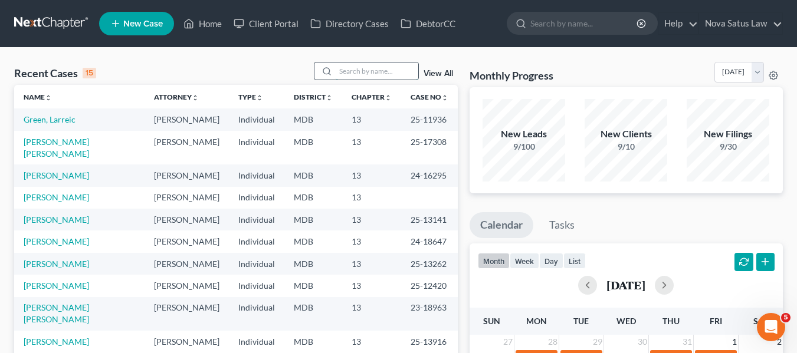
click at [356, 65] on input "search" at bounding box center [376, 70] width 83 height 17
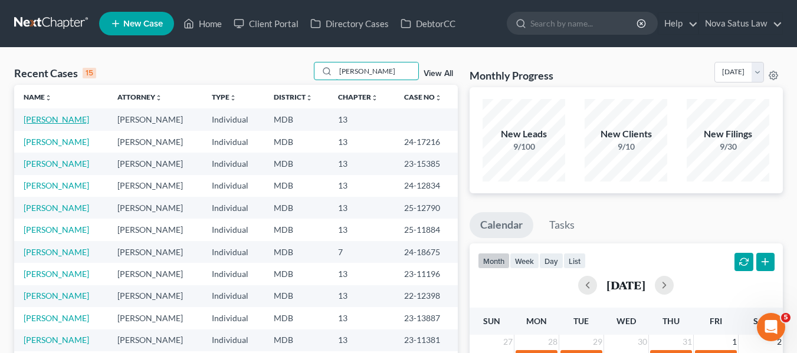
type input "[PERSON_NAME]"
click at [55, 120] on link "[PERSON_NAME]" at bounding box center [56, 119] width 65 height 10
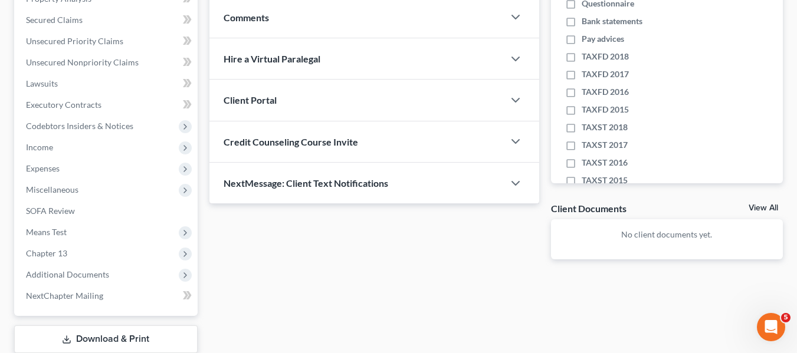
scroll to position [241, 0]
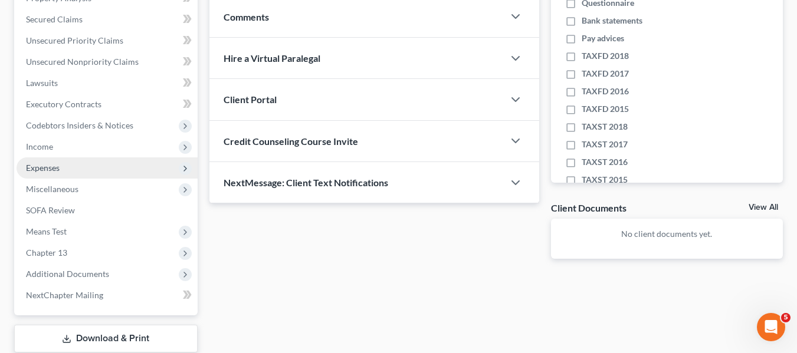
click at [55, 166] on span "Expenses" at bounding box center [43, 168] width 34 height 10
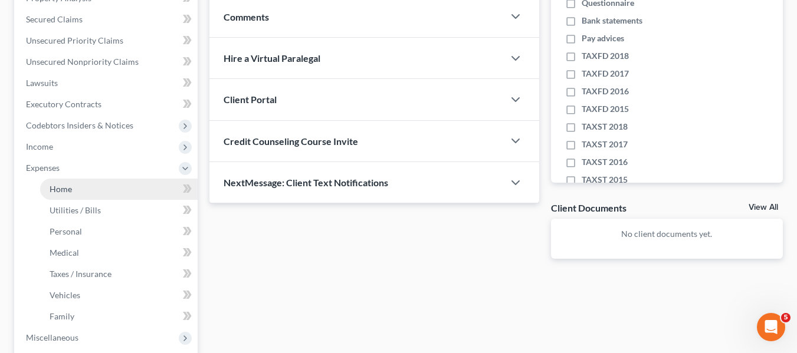
click at [67, 188] on span "Home" at bounding box center [61, 189] width 22 height 10
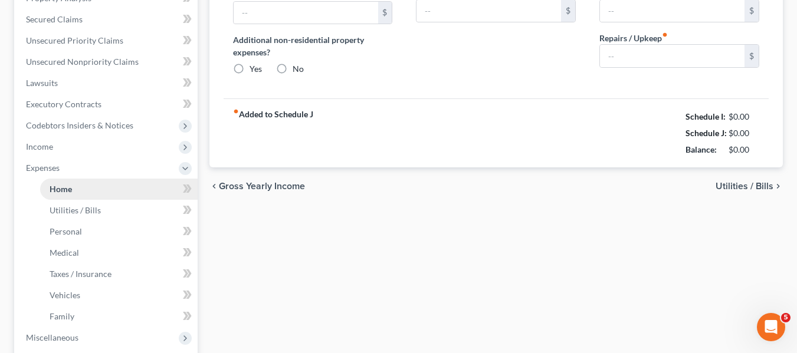
type input "2,900.00"
type input "1,500.00"
radio input "true"
type input "0.00"
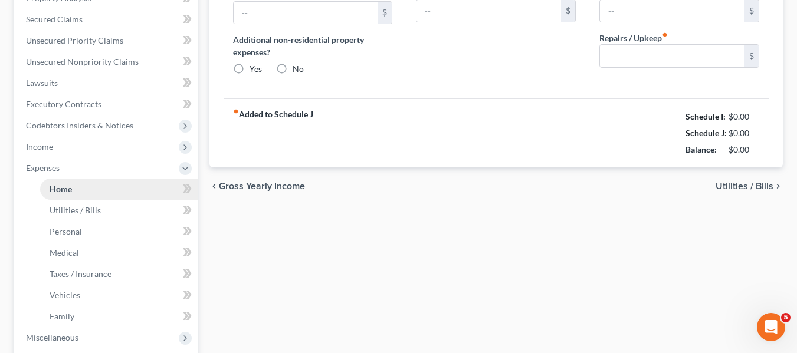
type input "7.00"
type input "0.00"
type input "250.00"
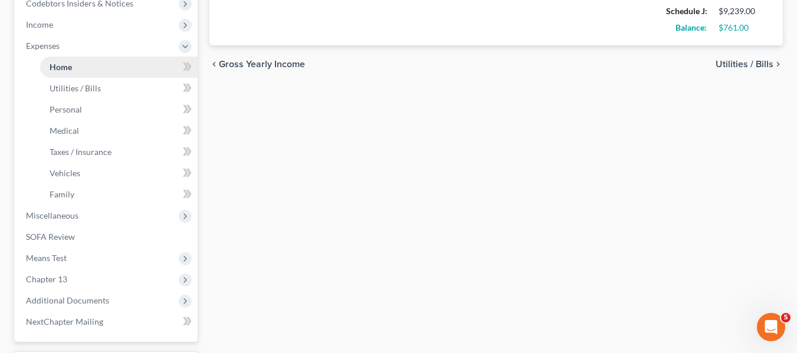
scroll to position [465, 0]
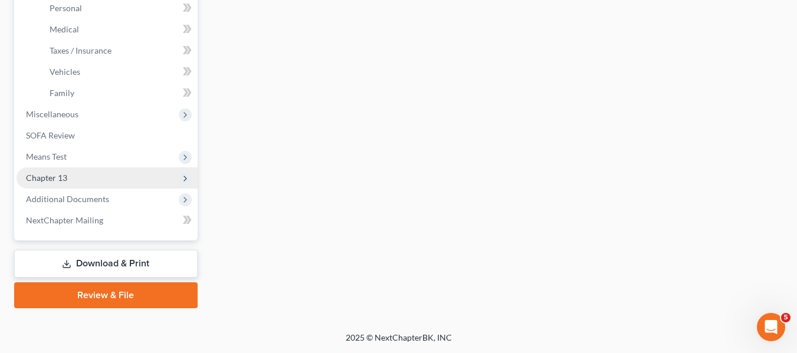
click at [57, 182] on span "Chapter 13" at bounding box center [46, 178] width 41 height 10
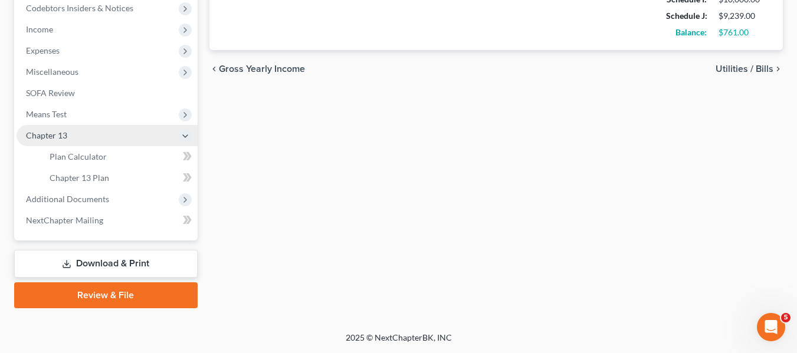
scroll to position [358, 0]
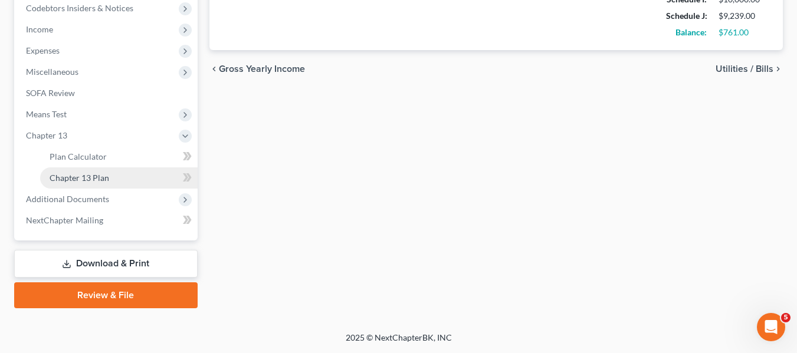
click at [61, 185] on link "Chapter 13 Plan" at bounding box center [118, 177] width 157 height 21
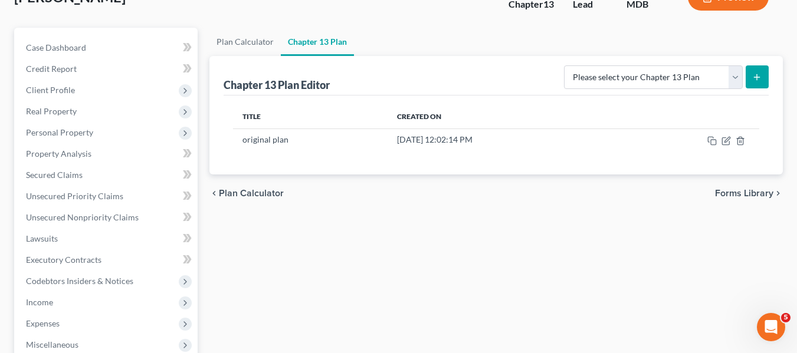
scroll to position [86, 0]
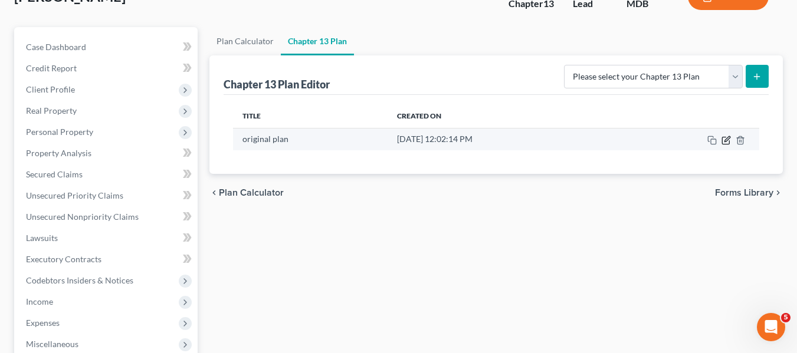
click at [727, 137] on icon "button" at bounding box center [725, 140] width 9 height 9
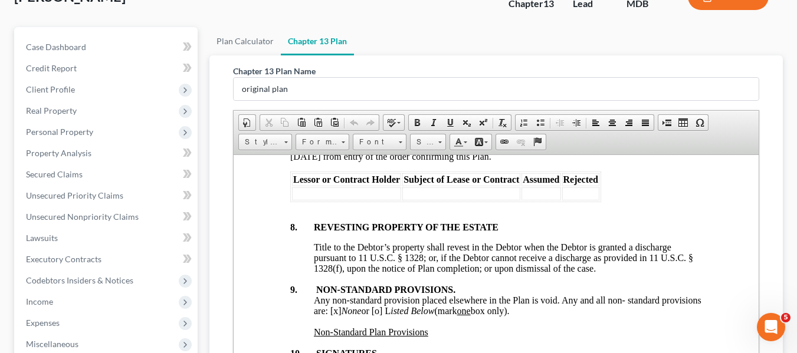
scroll to position [4618, 0]
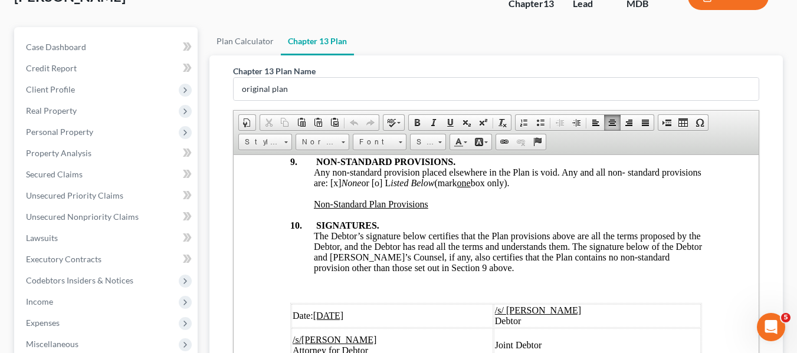
click at [327, 310] on u "[DATE]" at bounding box center [327, 315] width 31 height 10
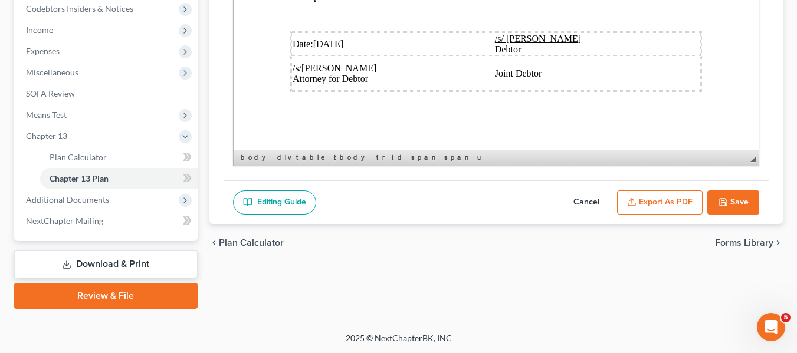
scroll to position [358, 0]
click at [635, 200] on icon "button" at bounding box center [631, 201] width 9 height 9
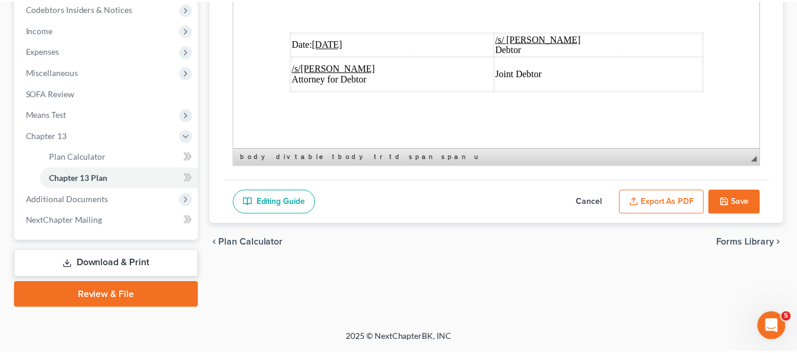
scroll to position [4575, 0]
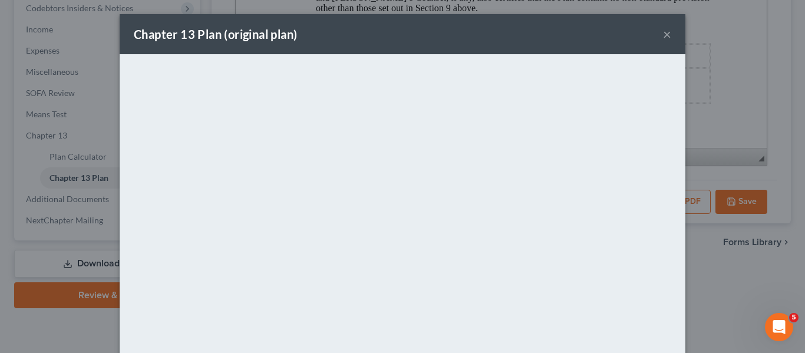
click at [465, 25] on div "Chapter 13 Plan (original plan) ×" at bounding box center [403, 34] width 566 height 40
click at [663, 35] on button "×" at bounding box center [667, 34] width 8 height 14
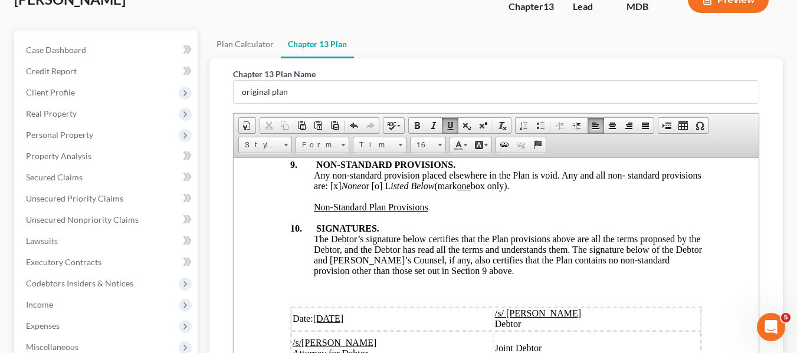
scroll to position [0, 0]
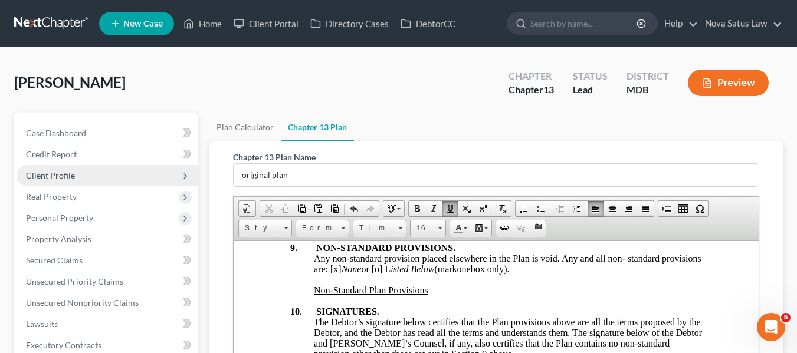
click at [68, 171] on span "Client Profile" at bounding box center [50, 175] width 49 height 10
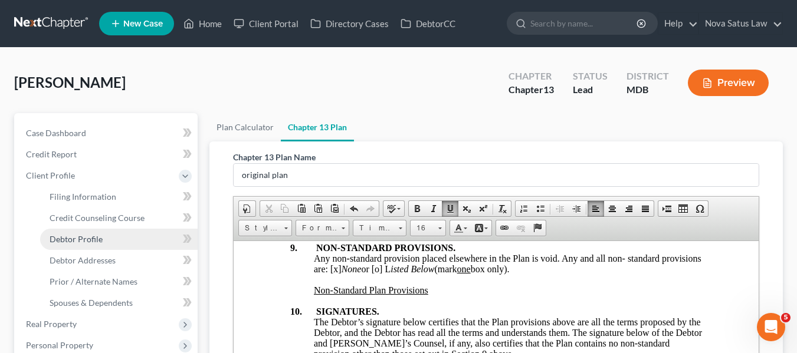
click at [83, 246] on link "Debtor Profile" at bounding box center [118, 239] width 157 height 21
select select "1"
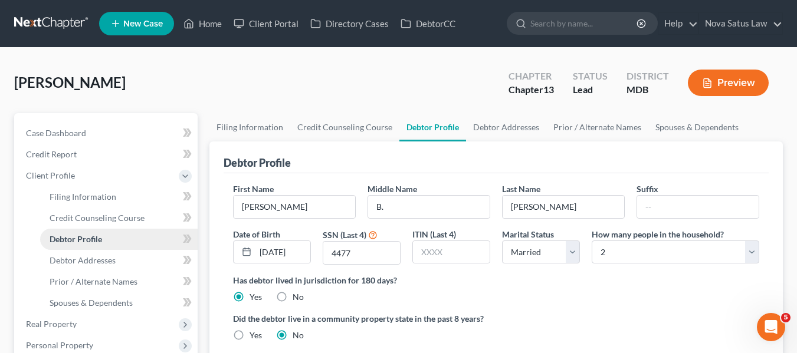
radio input "true"
click at [74, 236] on span "Debtor Profile" at bounding box center [76, 239] width 52 height 10
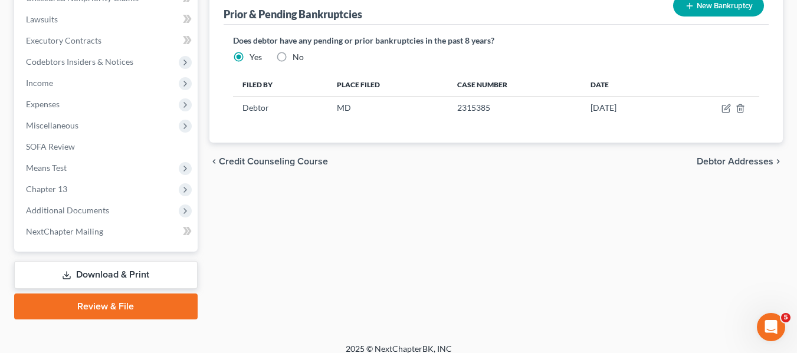
scroll to position [443, 0]
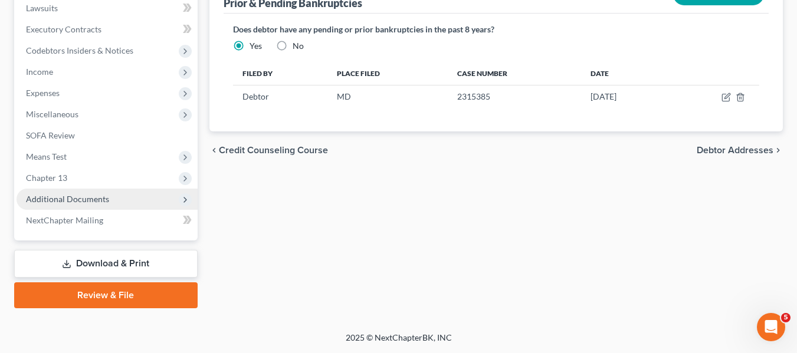
click at [54, 196] on span "Additional Documents" at bounding box center [67, 199] width 83 height 10
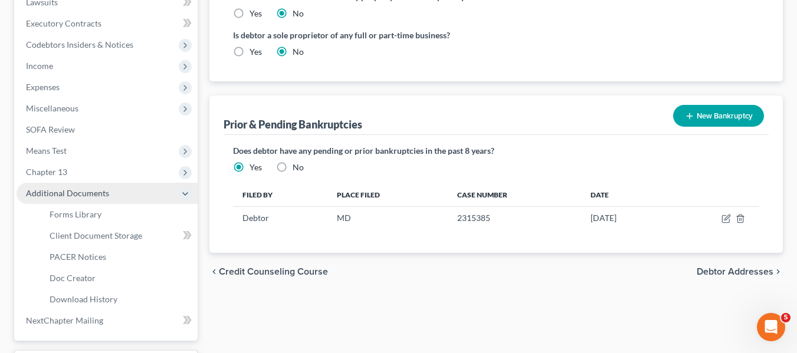
scroll to position [316, 0]
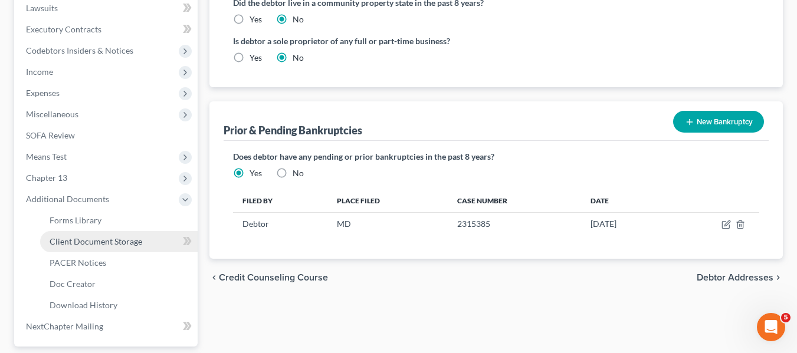
click at [78, 238] on span "Client Document Storage" at bounding box center [96, 241] width 93 height 10
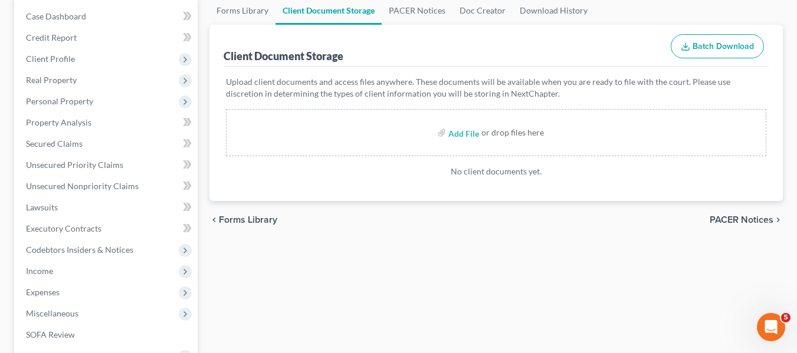
scroll to position [116, 0]
click at [458, 134] on input "file" at bounding box center [462, 133] width 28 height 21
type input "C:\fakepath\[PERSON_NAME] 15317-MD-CC-039960760.pdf"
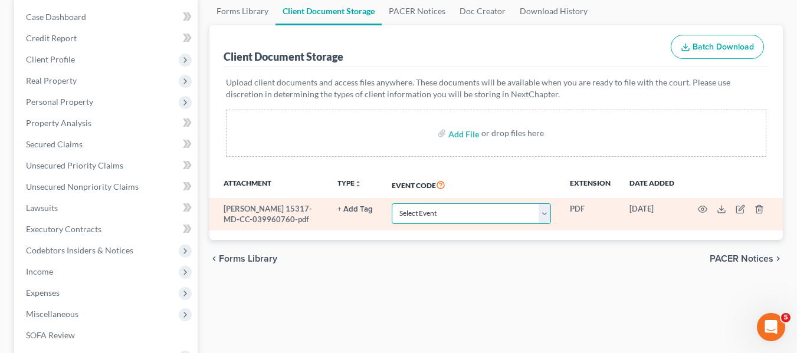
click at [499, 216] on select "Select Event Affidavit Affidavit of Adequate Protection and Lease Payments Affi…" at bounding box center [470, 213] width 159 height 21
select select "14"
click at [391, 203] on select "Select Event Affidavit Affidavit of Adequate Protection and Lease Payments Affi…" at bounding box center [470, 213] width 159 height 21
click at [700, 208] on icon "button" at bounding box center [702, 209] width 9 height 6
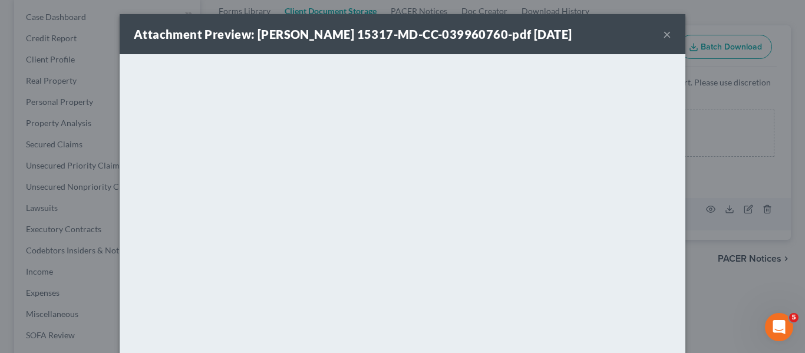
click at [663, 36] on button "×" at bounding box center [667, 34] width 8 height 14
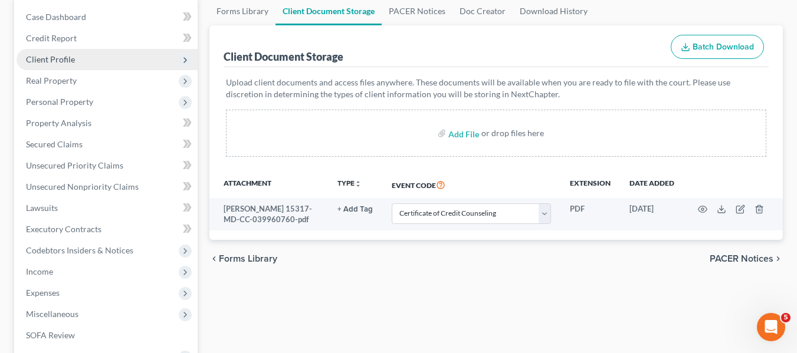
click at [87, 52] on span "Client Profile" at bounding box center [107, 59] width 181 height 21
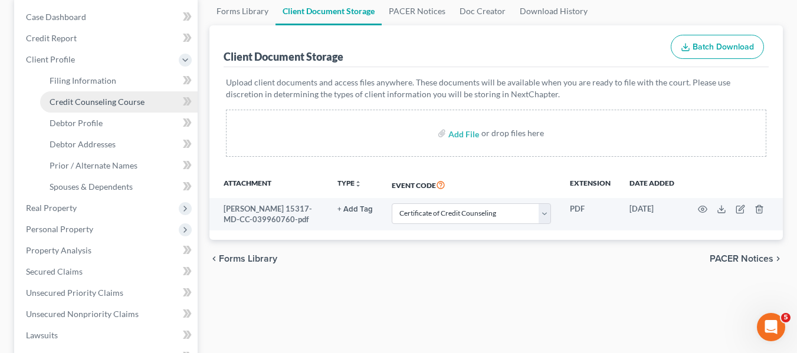
click at [94, 98] on span "Credit Counseling Course" at bounding box center [97, 102] width 95 height 10
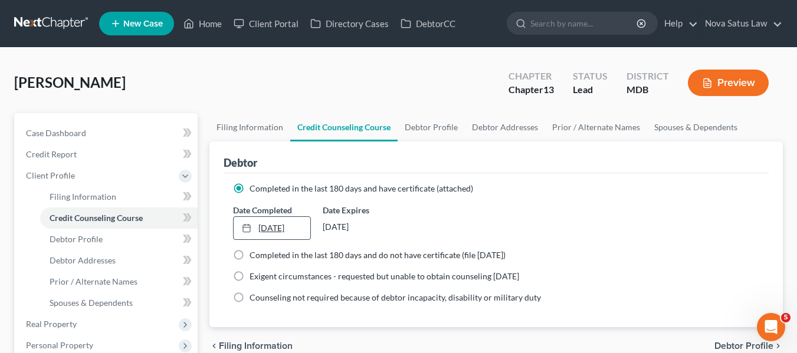
click at [271, 234] on link "[DATE]" at bounding box center [271, 228] width 77 height 22
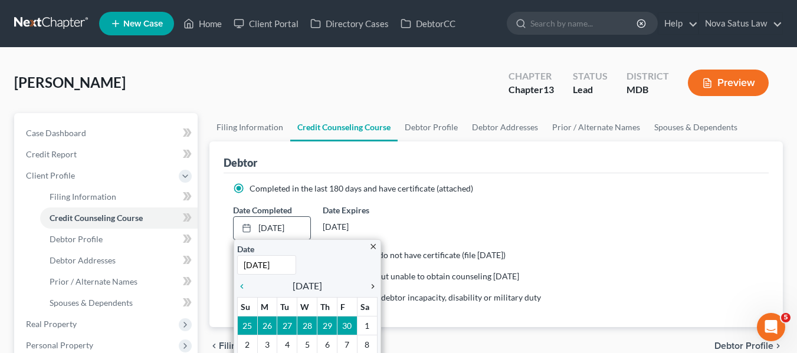
click at [373, 285] on icon "chevron_right" at bounding box center [369, 286] width 15 height 9
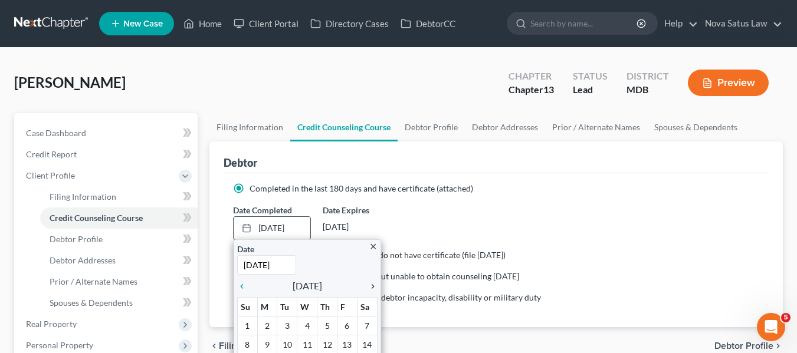
click at [373, 285] on icon "chevron_right" at bounding box center [369, 286] width 15 height 9
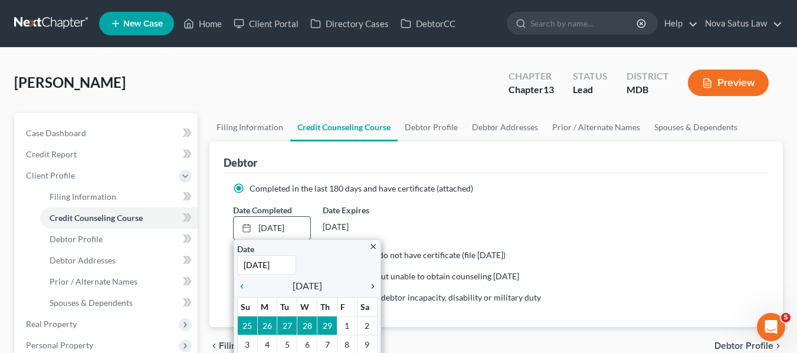
click at [373, 285] on icon "chevron_right" at bounding box center [369, 286] width 15 height 9
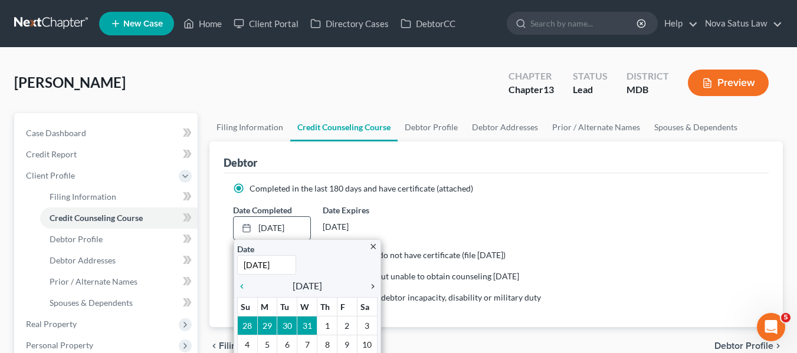
click at [373, 285] on icon "chevron_right" at bounding box center [369, 286] width 15 height 9
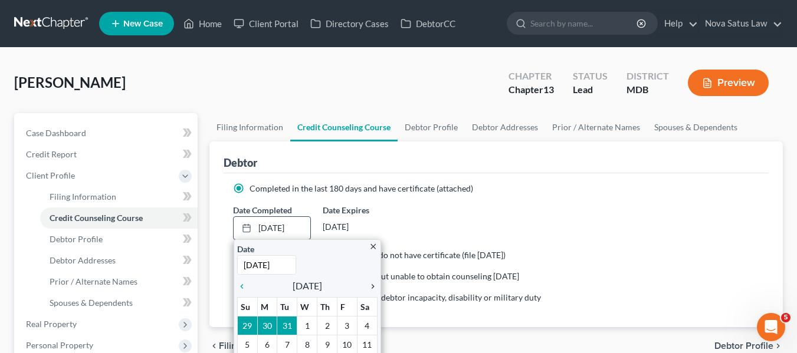
click at [373, 285] on icon "chevron_right" at bounding box center [369, 286] width 15 height 9
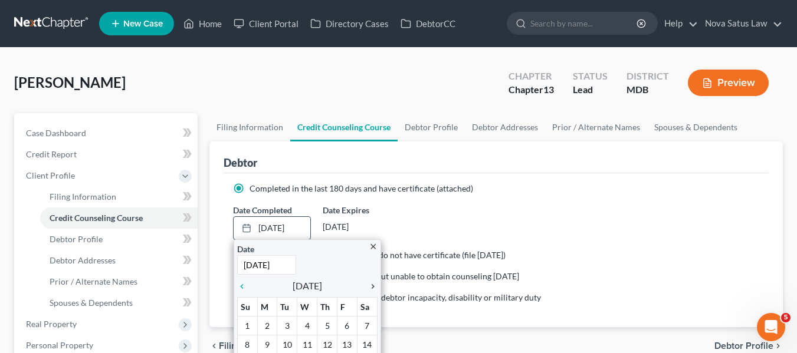
click at [373, 285] on icon "chevron_right" at bounding box center [369, 286] width 15 height 9
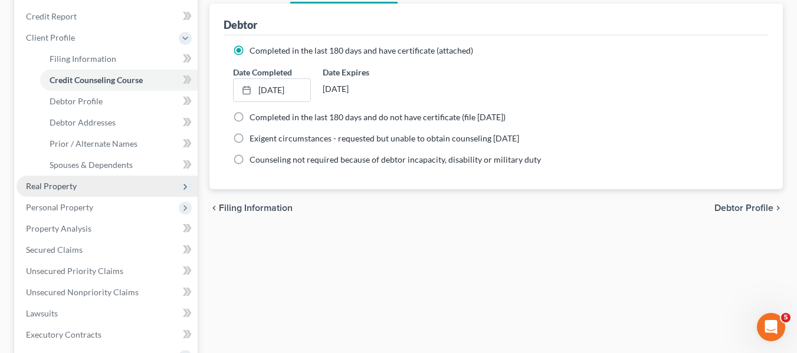
scroll to position [187, 0]
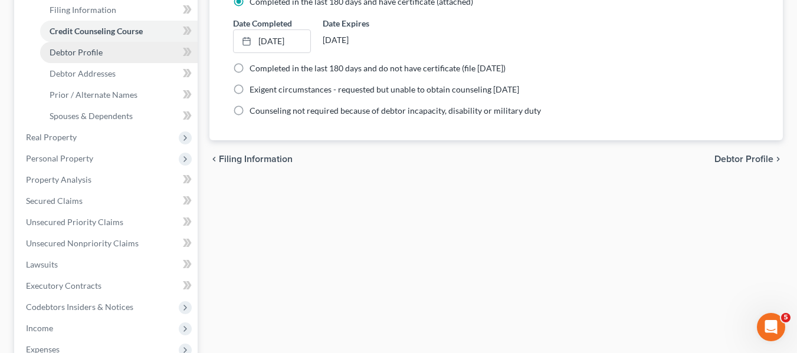
click at [84, 57] on span "Debtor Profile" at bounding box center [76, 52] width 53 height 10
select select "1"
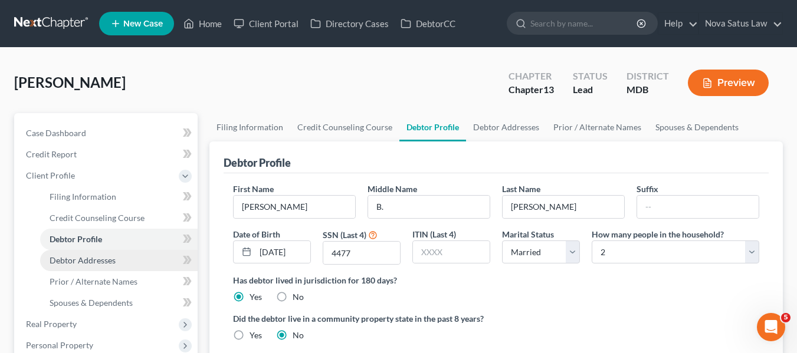
click at [104, 258] on span "Debtor Addresses" at bounding box center [83, 260] width 66 height 10
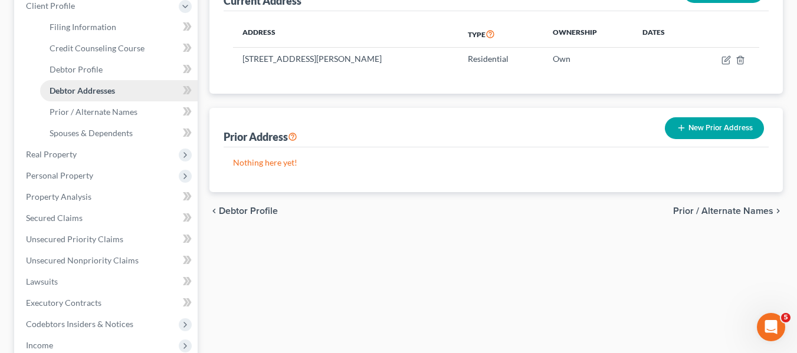
scroll to position [170, 0]
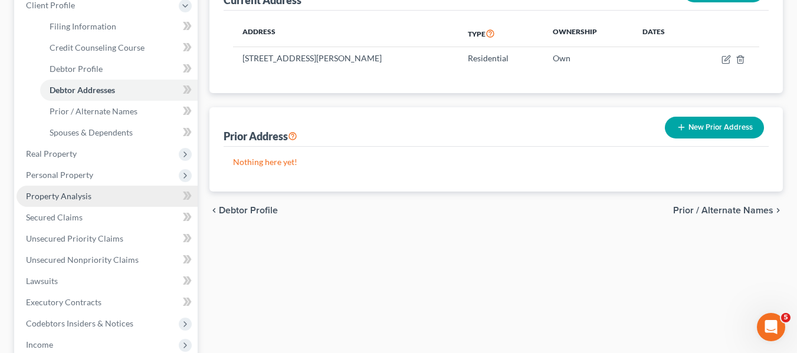
click at [87, 195] on span "Property Analysis" at bounding box center [58, 196] width 65 height 10
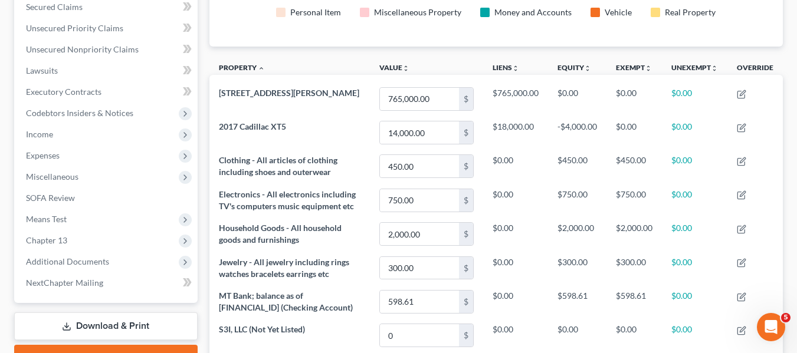
scroll to position [221, 0]
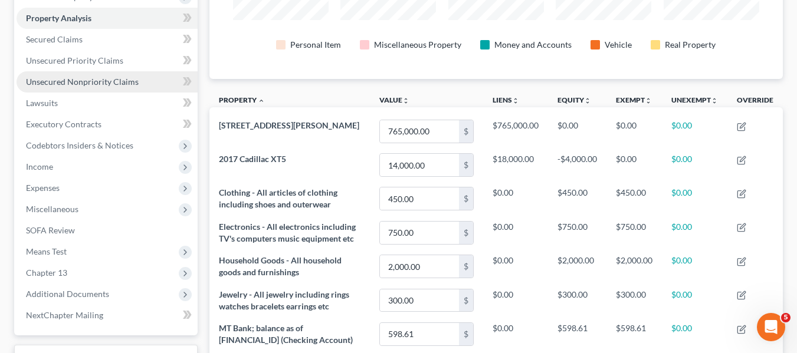
click at [103, 84] on span "Unsecured Nonpriority Claims" at bounding box center [82, 82] width 113 height 10
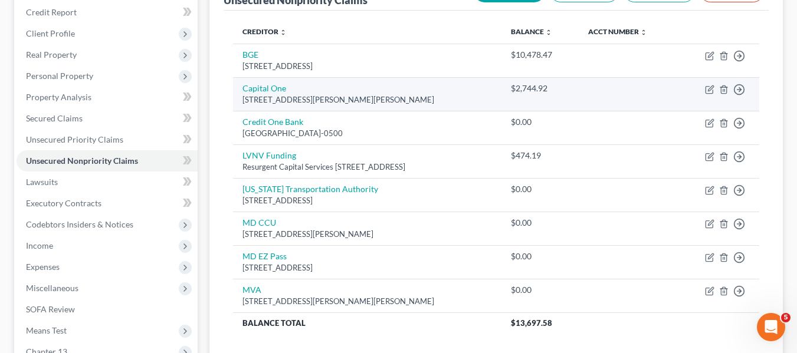
scroll to position [141, 0]
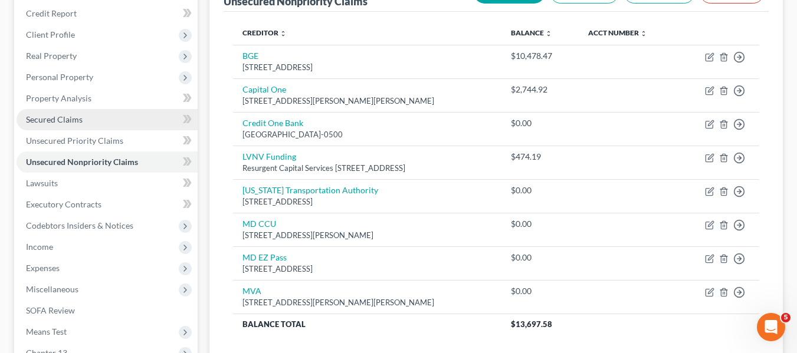
click at [89, 113] on link "Secured Claims" at bounding box center [107, 119] width 181 height 21
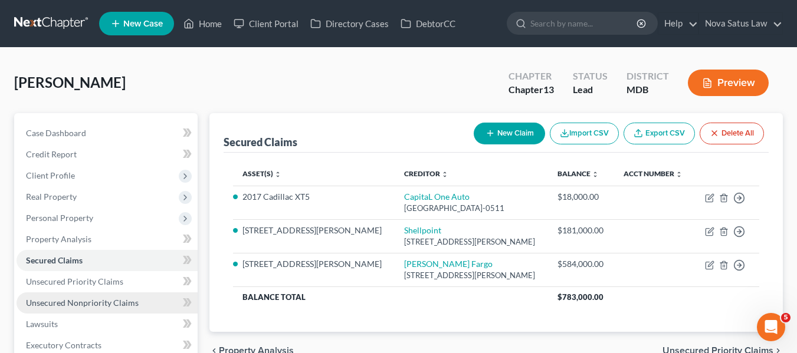
click at [100, 308] on link "Unsecured Nonpriority Claims" at bounding box center [107, 302] width 181 height 21
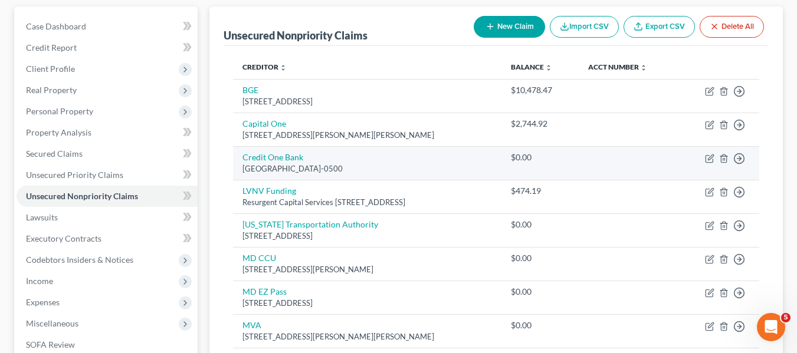
scroll to position [102, 0]
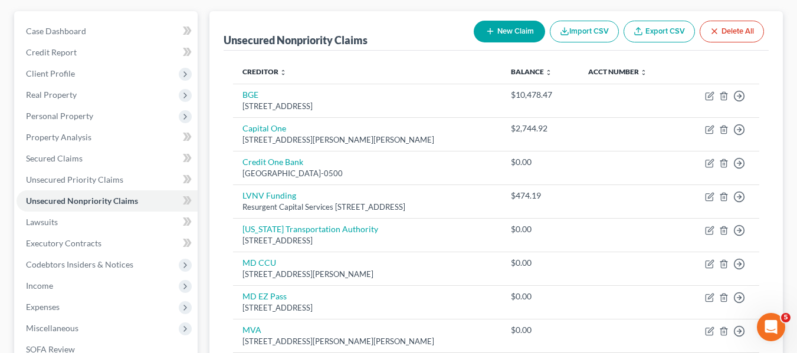
click at [491, 34] on icon "button" at bounding box center [489, 31] width 9 height 9
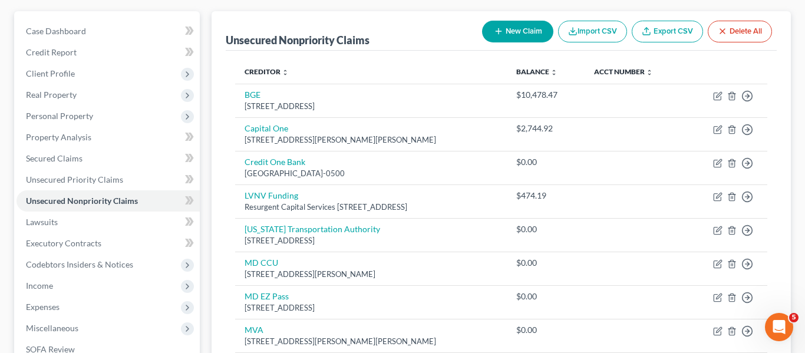
select select "0"
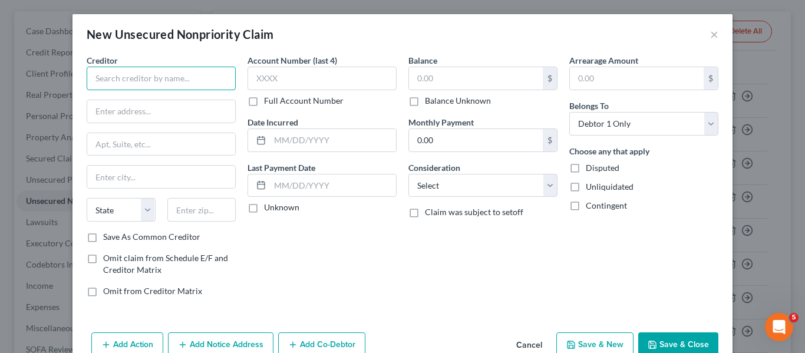
click at [146, 75] on input "text" at bounding box center [161, 79] width 149 height 24
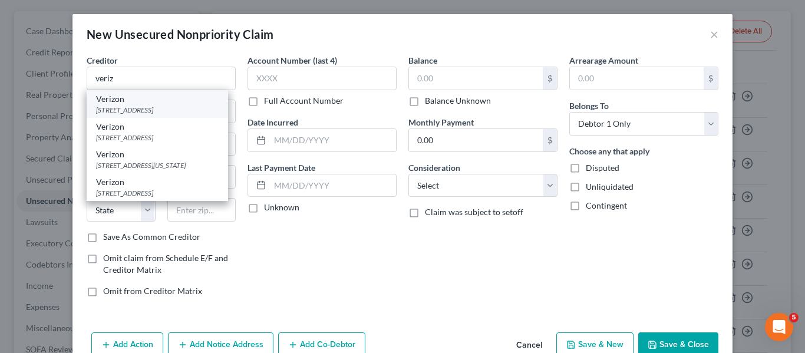
click at [133, 110] on div "[STREET_ADDRESS]" at bounding box center [157, 110] width 123 height 10
type input "Verizon"
type input "[STREET_ADDRESS]"
type input "[GEOGRAPHIC_DATA]"
select select "42"
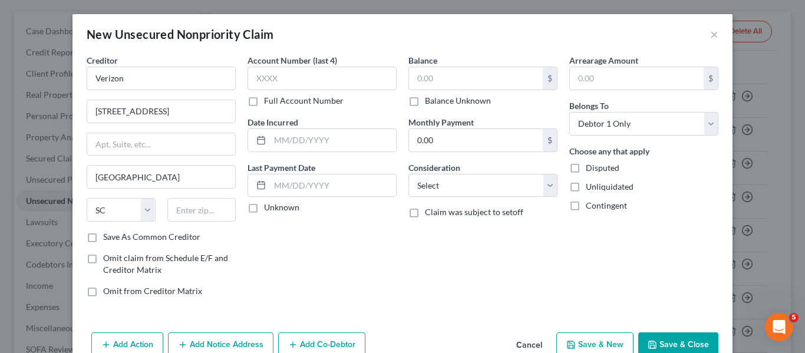
click at [658, 336] on button "Save & Close" at bounding box center [679, 345] width 80 height 25
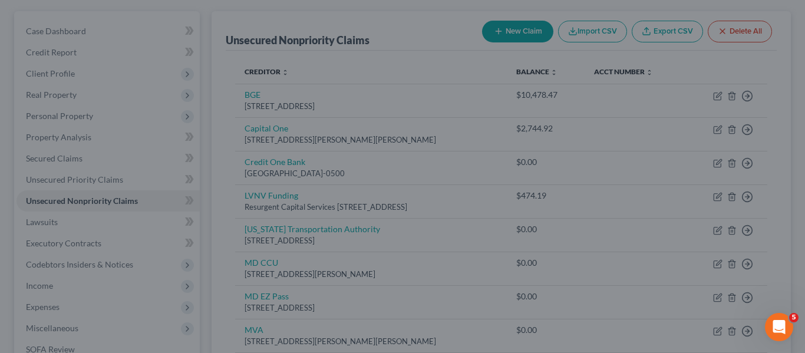
type input "0.00"
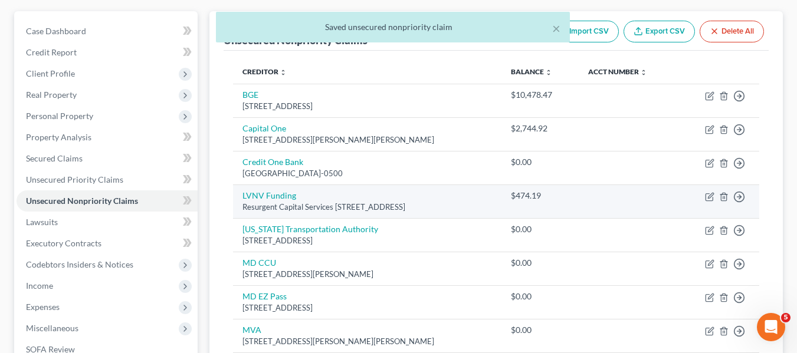
drag, startPoint x: 316, startPoint y: 236, endPoint x: 323, endPoint y: 202, distance: 35.4
click at [323, 202] on tbody "[GEOGRAPHIC_DATA] $10,478.47 Move to D Move to E Move to G Move to Notice Only …" at bounding box center [496, 246] width 526 height 324
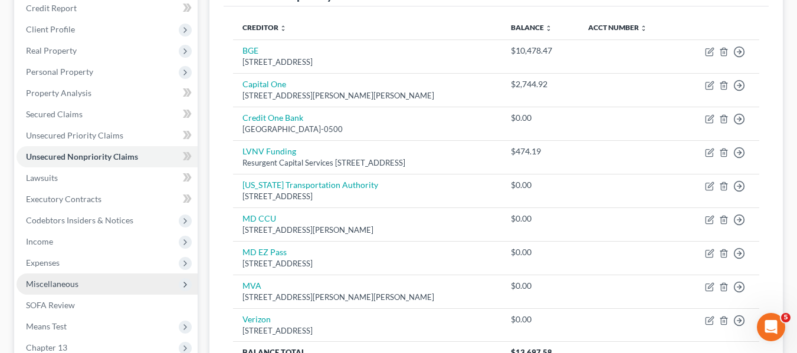
click at [48, 283] on span "Miscellaneous" at bounding box center [52, 284] width 52 height 10
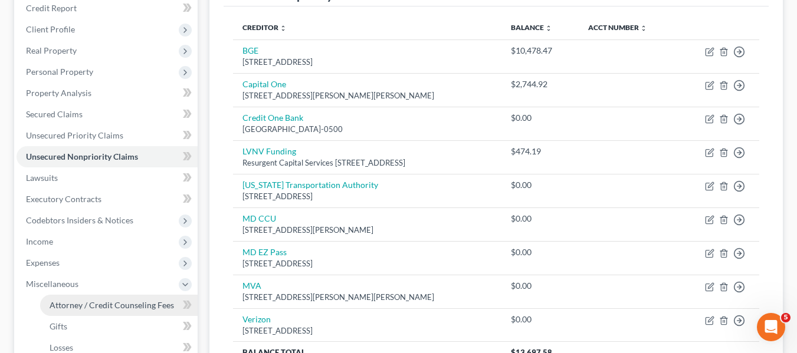
click at [58, 299] on link "Attorney / Credit Counseling Fees" at bounding box center [118, 305] width 157 height 21
select select "2"
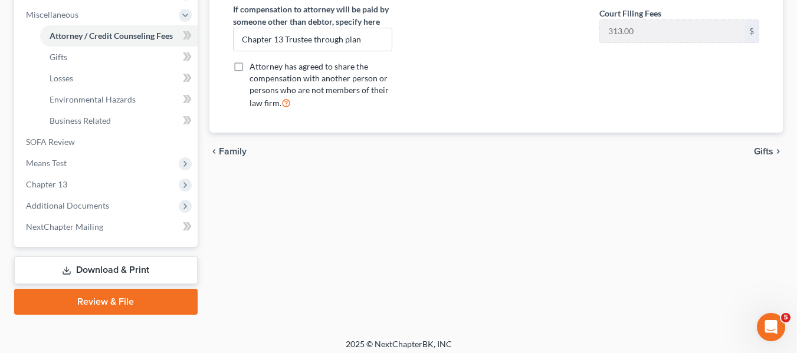
scroll to position [422, 0]
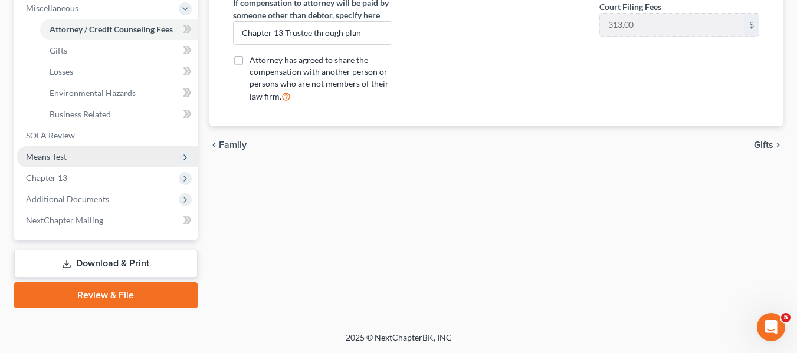
click at [61, 162] on span "Means Test" at bounding box center [107, 156] width 181 height 21
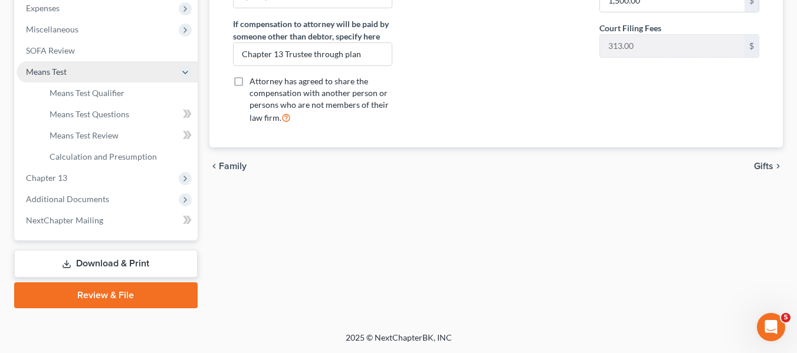
scroll to position [401, 0]
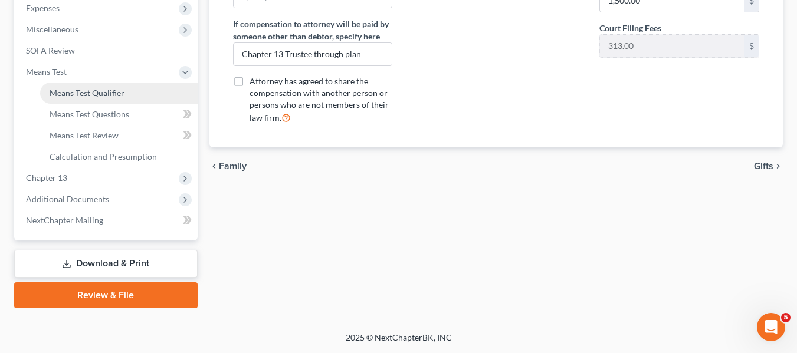
click at [82, 85] on link "Means Test Qualifier" at bounding box center [118, 93] width 157 height 21
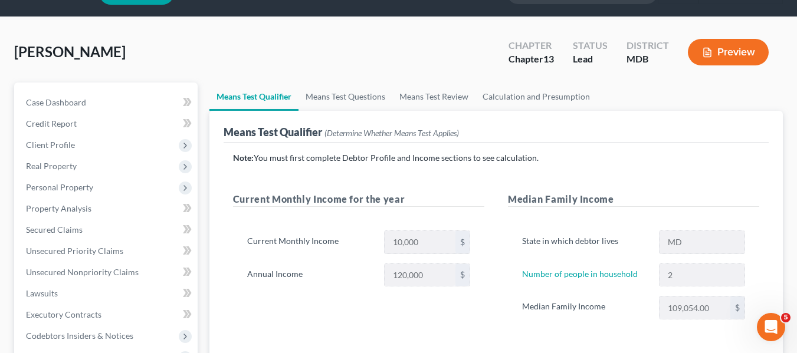
scroll to position [30, 0]
click at [530, 96] on link "Calculation and Presumption" at bounding box center [535, 97] width 121 height 28
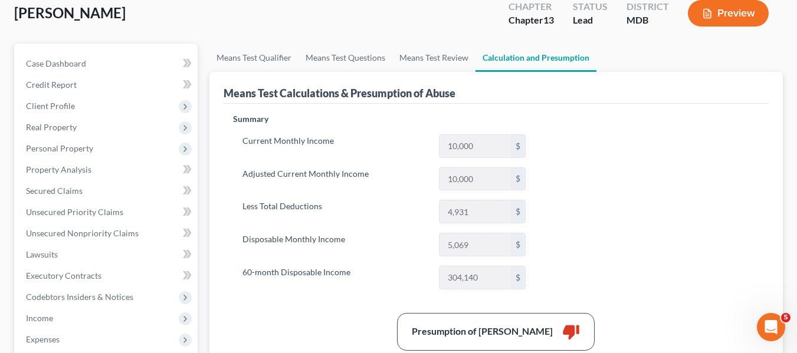
scroll to position [73, 0]
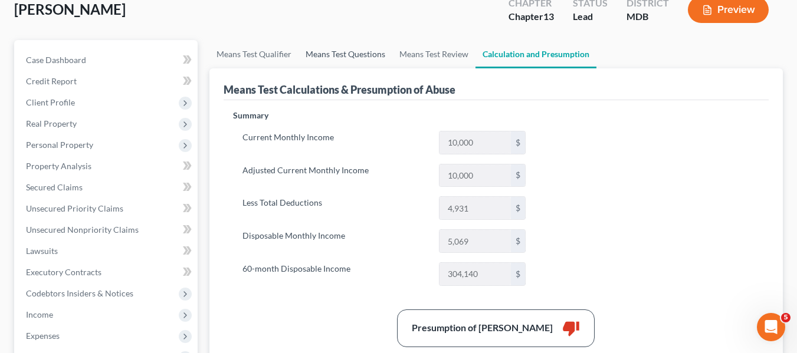
click at [327, 54] on link "Means Test Questions" at bounding box center [345, 54] width 94 height 28
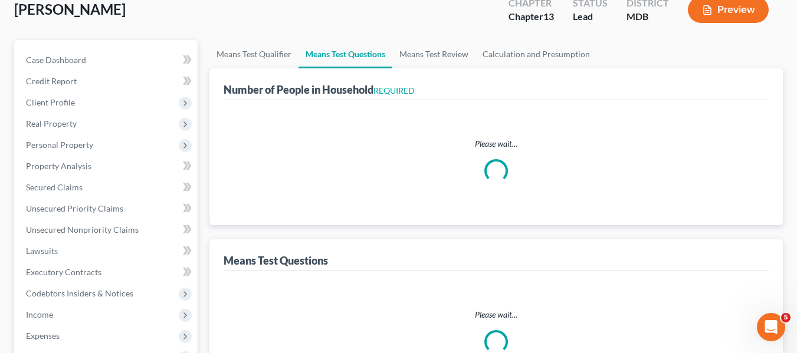
scroll to position [5, 0]
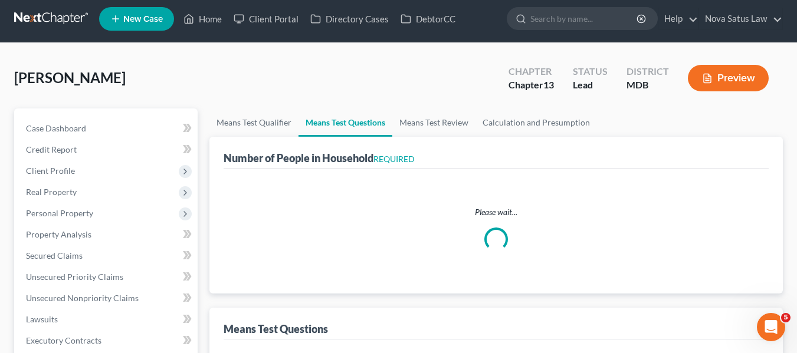
select select "0"
select select "60"
select select "0"
select select "60"
select select "1"
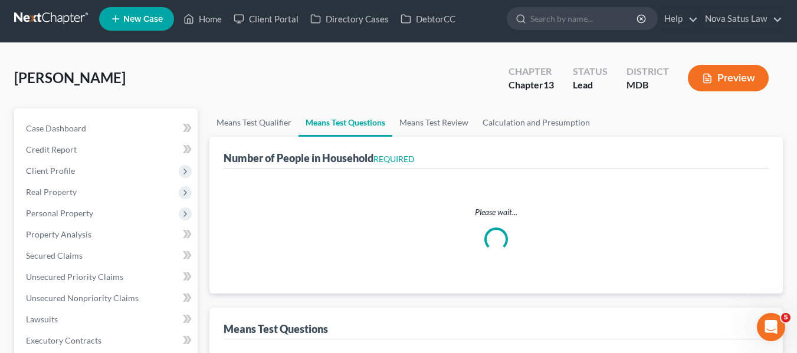
select select "60"
select select "2"
select select "1"
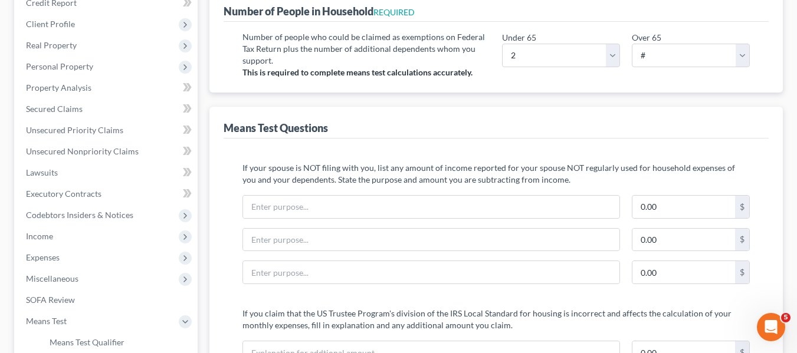
scroll to position [152, 0]
click at [53, 235] on span "Income" at bounding box center [107, 235] width 181 height 21
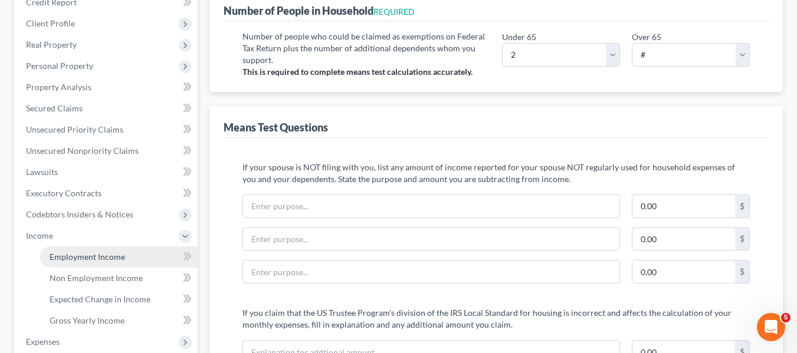
click at [70, 257] on span "Employment Income" at bounding box center [87, 257] width 75 height 10
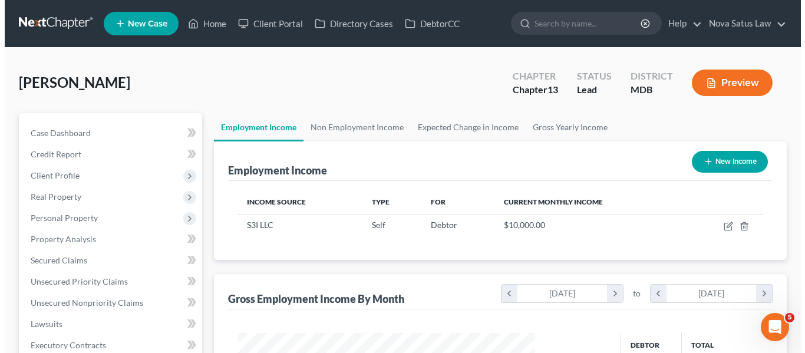
scroll to position [64, 0]
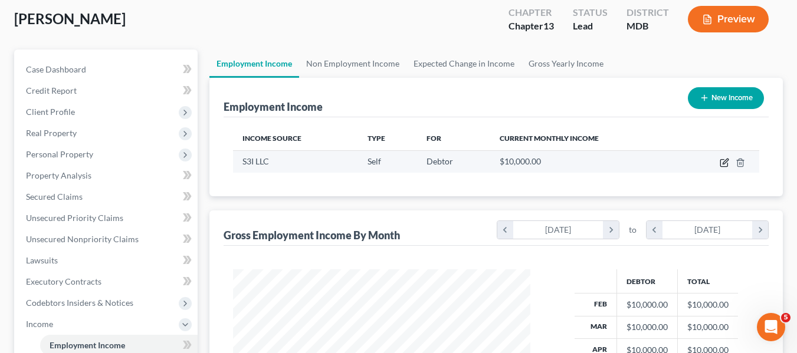
click at [725, 160] on icon "button" at bounding box center [724, 161] width 5 height 5
select select "1"
select select "0"
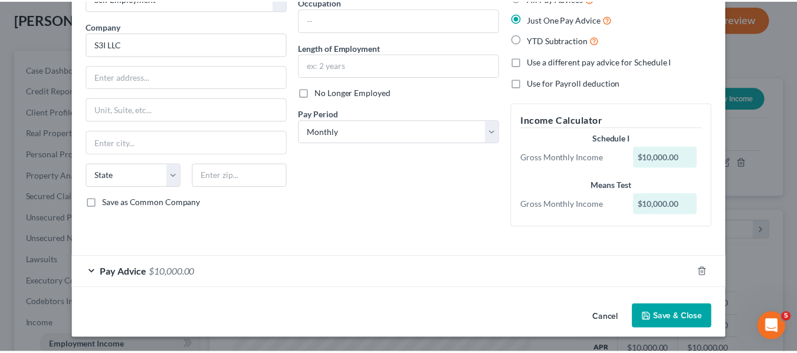
scroll to position [80, 0]
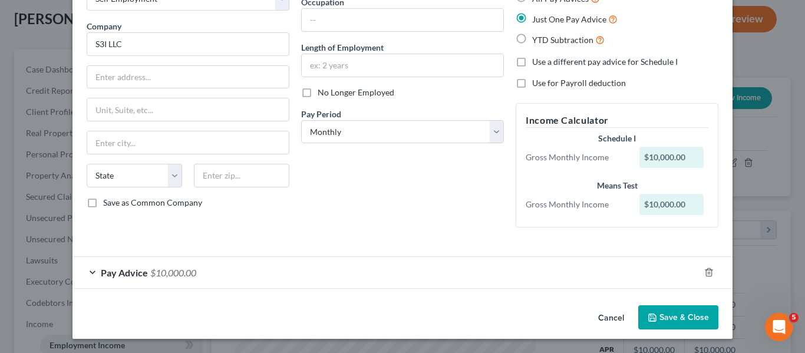
click at [650, 327] on button "Save & Close" at bounding box center [679, 317] width 80 height 25
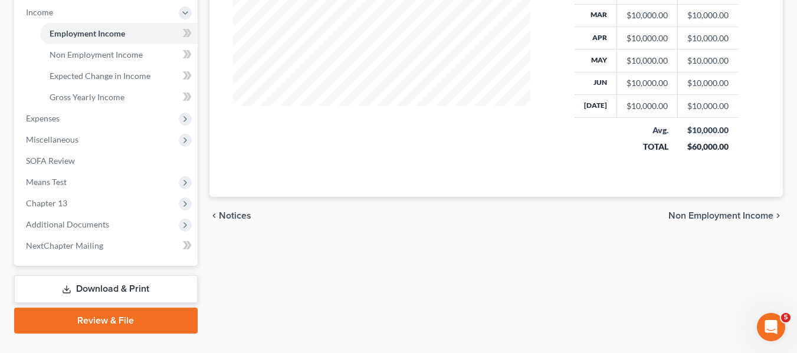
scroll to position [401, 0]
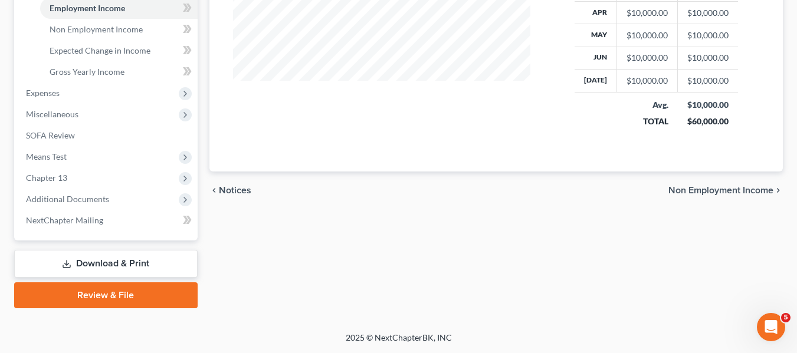
click at [84, 261] on link "Download & Print" at bounding box center [105, 264] width 183 height 28
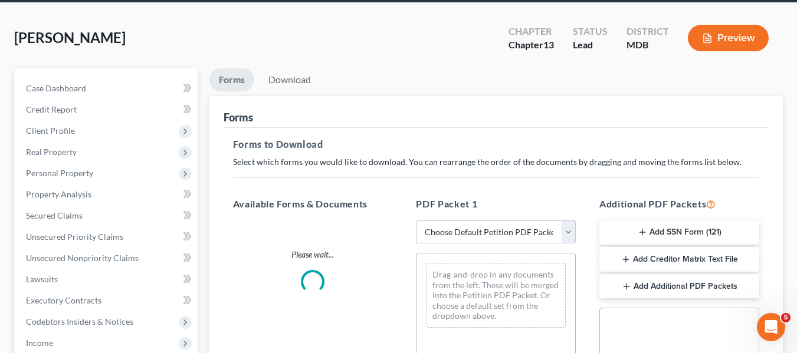
scroll to position [6, 0]
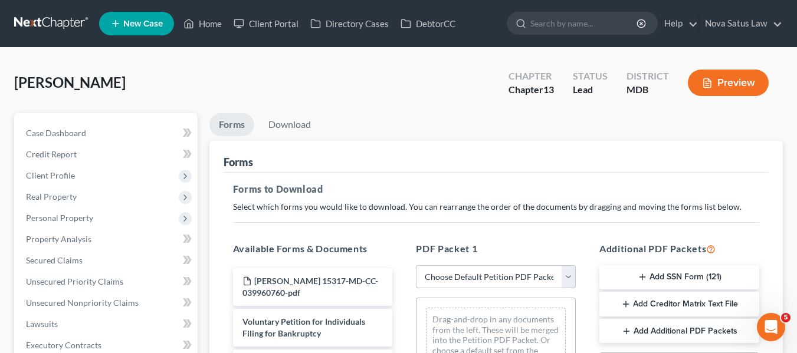
click at [493, 278] on select "Choose Default Petition PDF Packet Complete Bankruptcy Petition (all forms and …" at bounding box center [496, 277] width 160 height 24
select select "0"
click at [416, 265] on select "Choose Default Petition PDF Packet Complete Bankruptcy Petition (all forms and …" at bounding box center [496, 277] width 160 height 24
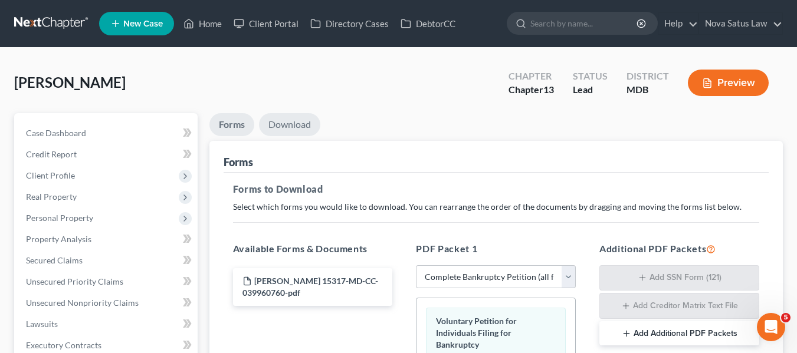
click at [298, 124] on link "Download" at bounding box center [289, 124] width 61 height 23
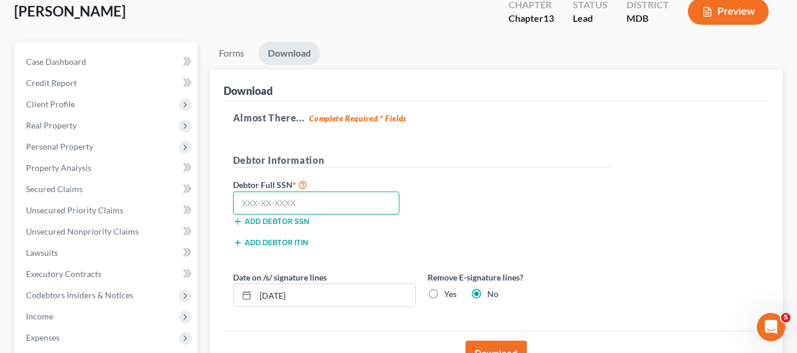
click at [243, 199] on input "text" at bounding box center [316, 204] width 167 height 24
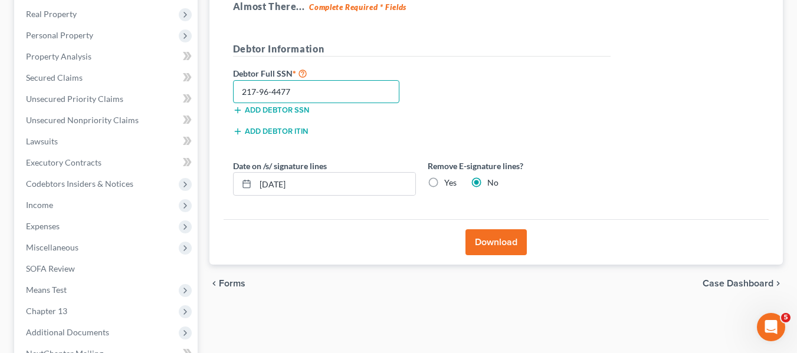
scroll to position [185, 0]
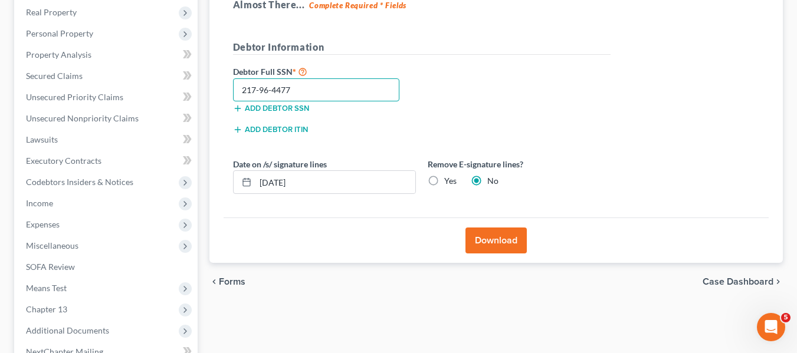
type input "217-96-4477"
click at [475, 241] on button "Download" at bounding box center [495, 241] width 61 height 26
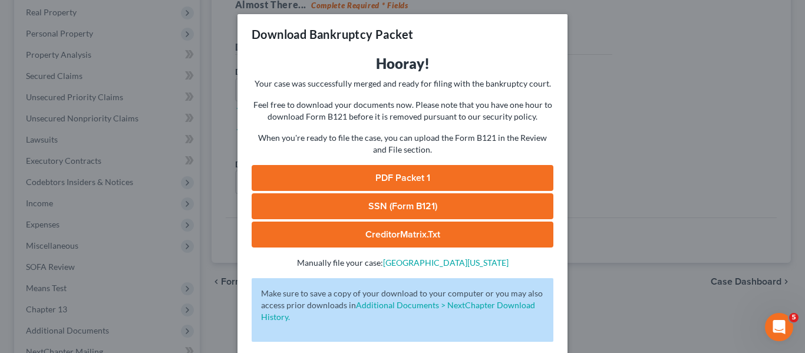
click at [412, 175] on link "PDF Packet 1" at bounding box center [403, 178] width 302 height 26
click at [603, 99] on div "Download Bankruptcy Packet Hooray! Your case was successfully merged and ready …" at bounding box center [402, 176] width 805 height 353
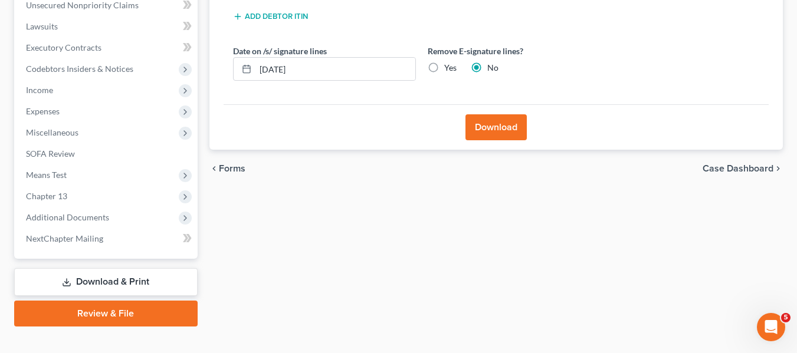
scroll to position [298, 0]
click at [121, 315] on link "Review & File" at bounding box center [105, 313] width 183 height 26
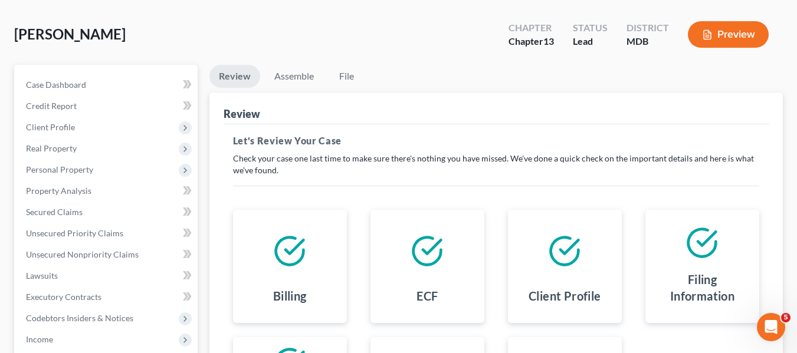
scroll to position [48, 0]
click at [304, 78] on link "Assemble" at bounding box center [294, 76] width 58 height 23
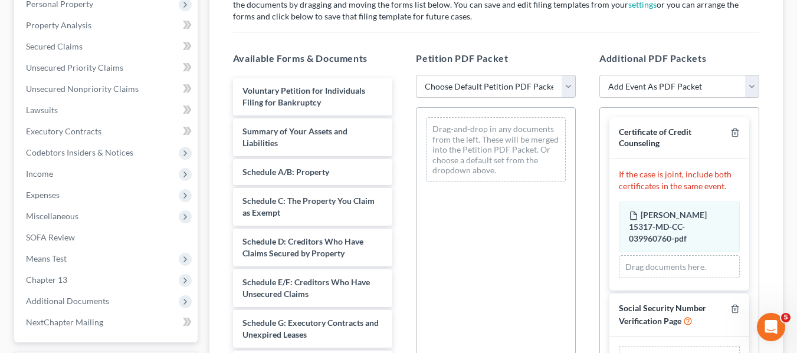
scroll to position [215, 0]
click at [486, 82] on select "Choose Default Petition PDF Packet Emergency Filing (Voluntary Petition and Cre…" at bounding box center [496, 86] width 160 height 24
select select "1"
click at [416, 74] on select "Choose Default Petition PDF Packet Emergency Filing (Voluntary Petition and Cre…" at bounding box center [496, 86] width 160 height 24
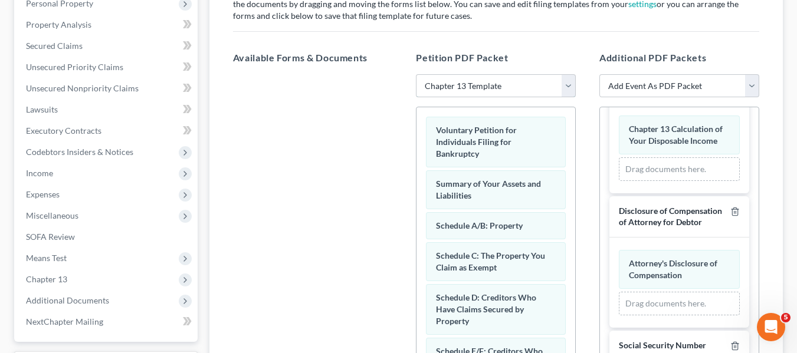
scroll to position [399, 0]
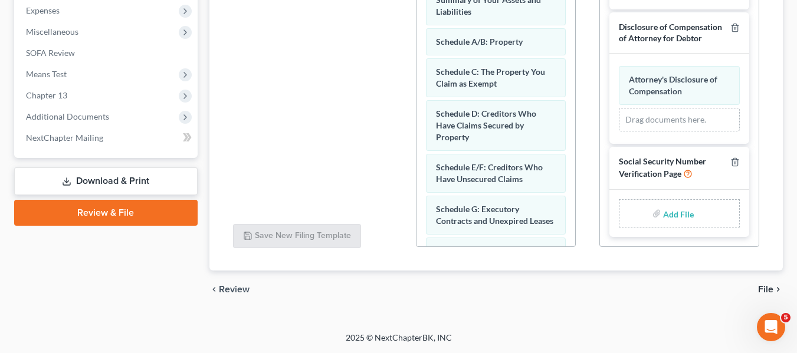
click at [673, 212] on input "file" at bounding box center [677, 213] width 28 height 21
type input "C:\fakepath\SSN.pdf"
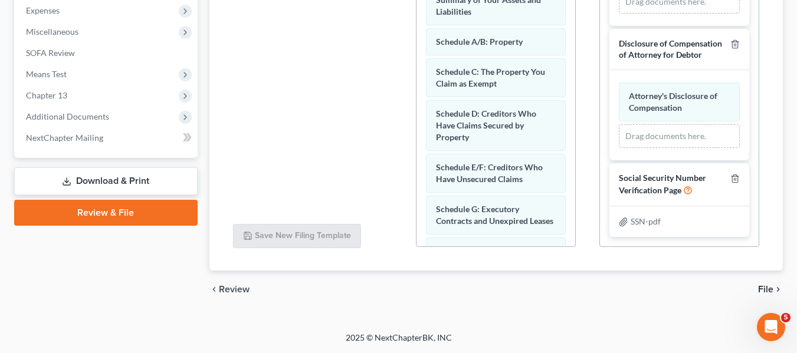
scroll to position [90, 0]
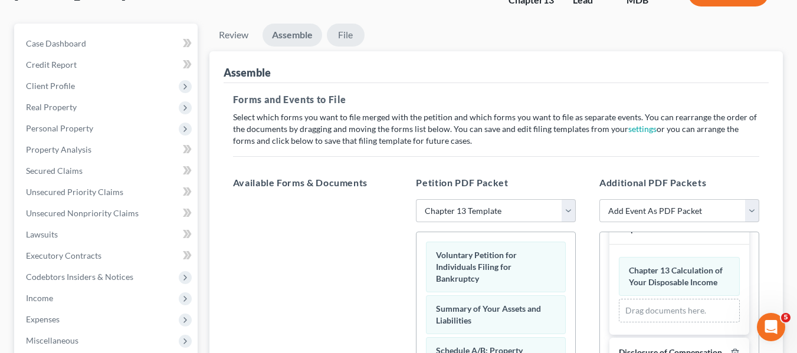
click at [343, 31] on link "File" at bounding box center [346, 35] width 38 height 23
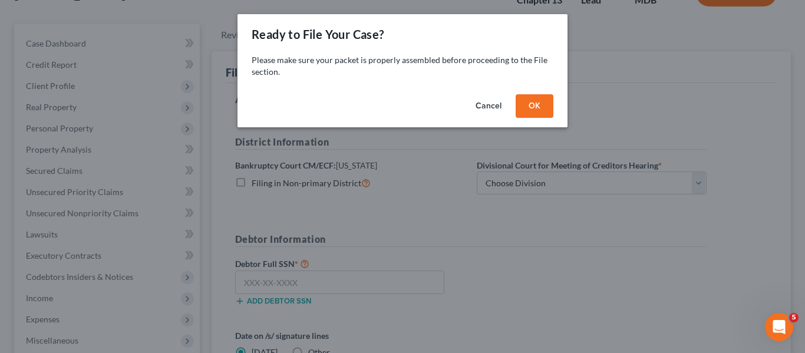
click at [518, 107] on button "OK" at bounding box center [535, 106] width 38 height 24
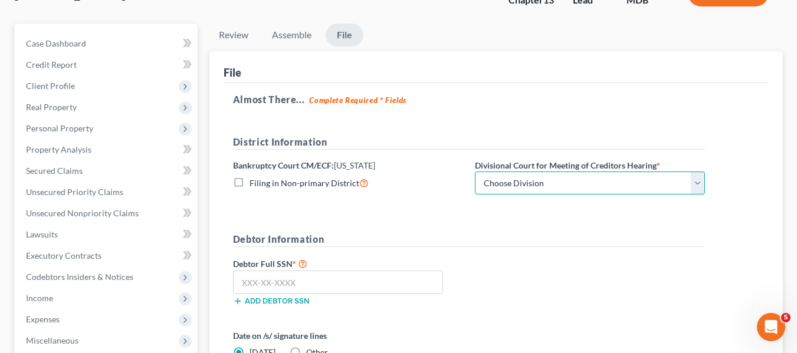
click at [534, 182] on select "Choose Division Baltimore Greenbelt" at bounding box center [590, 184] width 230 height 24
select select "0"
click at [475, 172] on select "Choose Division Baltimore Greenbelt" at bounding box center [590, 184] width 230 height 24
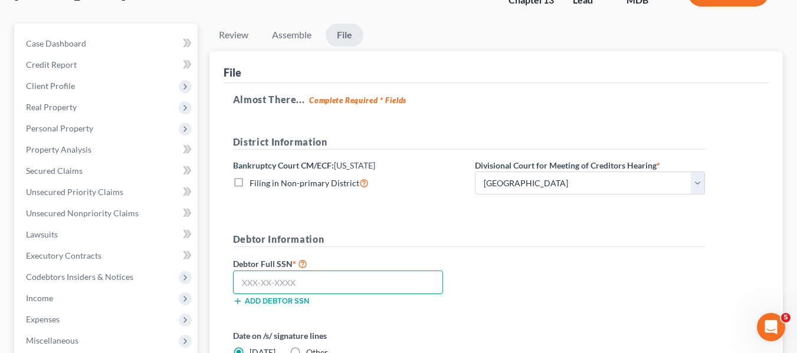
click at [246, 282] on input "text" at bounding box center [338, 283] width 210 height 24
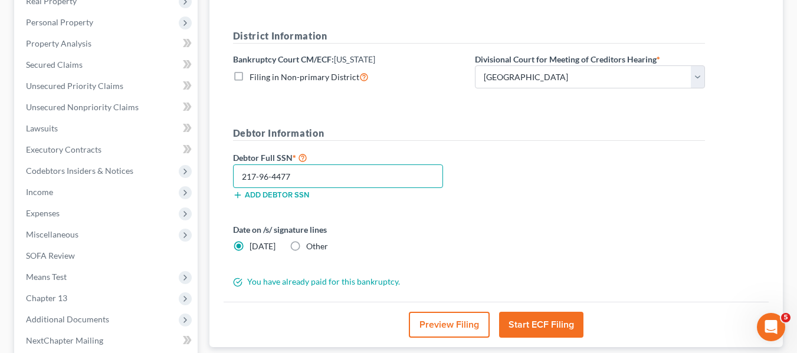
scroll to position [196, 0]
type input "217-96-4477"
click at [526, 319] on button "Start ECF Filing" at bounding box center [541, 324] width 84 height 26
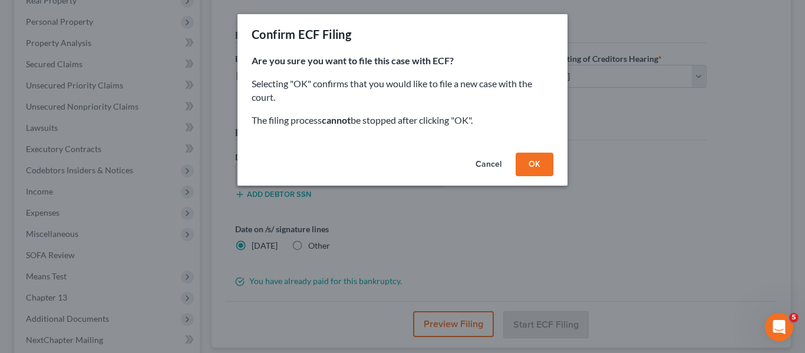
click at [528, 162] on button "OK" at bounding box center [535, 165] width 38 height 24
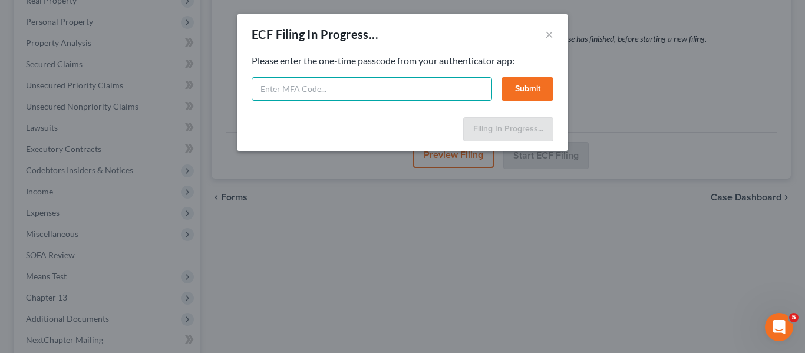
click at [393, 94] on input "text" at bounding box center [372, 89] width 241 height 24
type input "616897"
click at [521, 87] on button "Submit" at bounding box center [528, 89] width 52 height 24
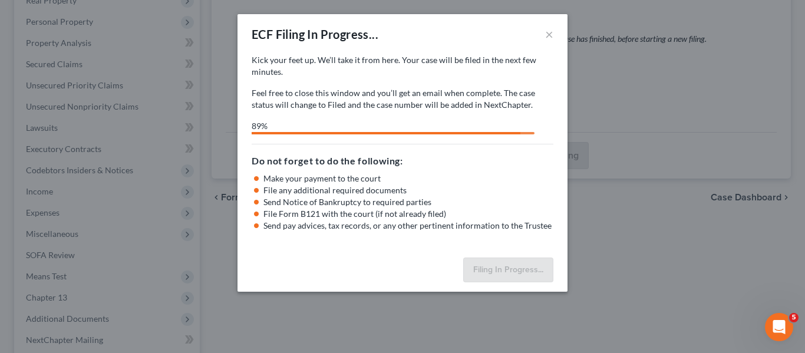
select select "0"
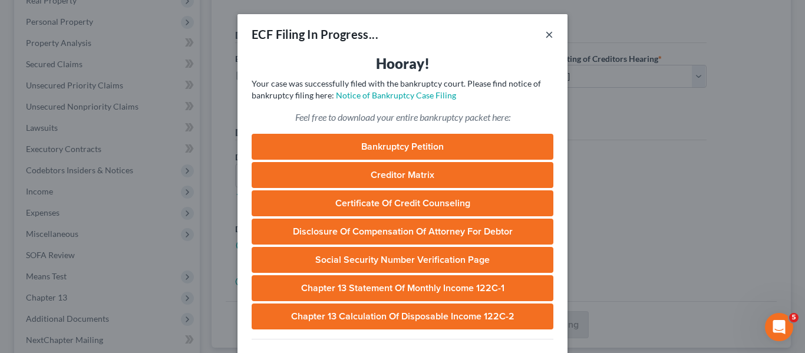
click at [545, 38] on button "×" at bounding box center [549, 34] width 8 height 14
